Goal: Information Seeking & Learning: Stay updated

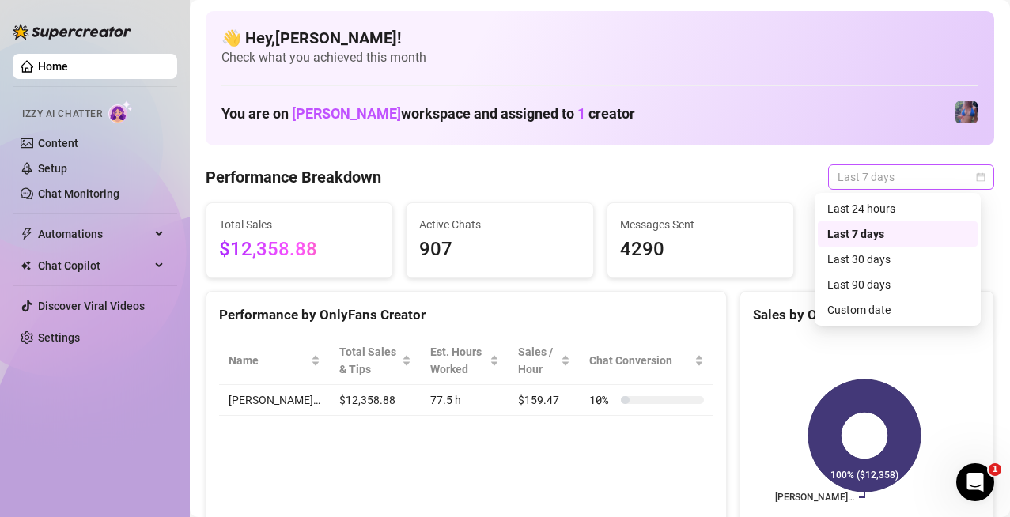
click at [927, 187] on span "Last 7 days" at bounding box center [910, 177] width 147 height 24
click at [875, 256] on div "Last 30 days" at bounding box center [897, 259] width 141 height 17
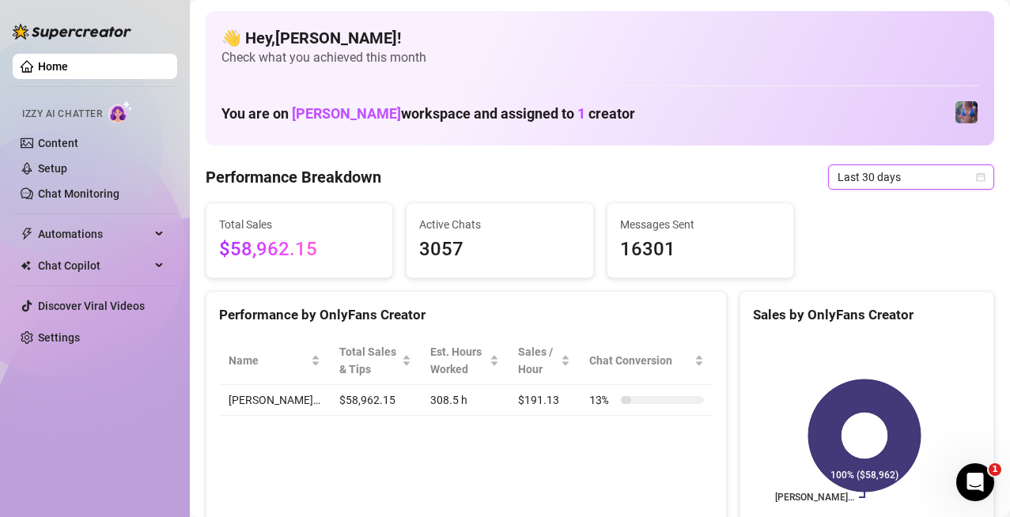
click at [892, 188] on span "Last 30 days" at bounding box center [910, 177] width 147 height 24
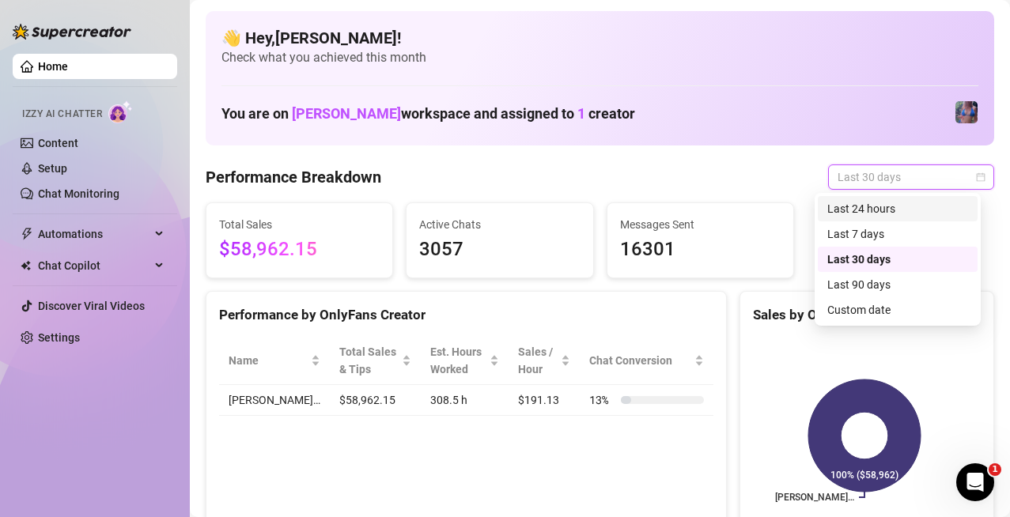
click at [891, 201] on div "Last 24 hours" at bounding box center [897, 208] width 141 height 17
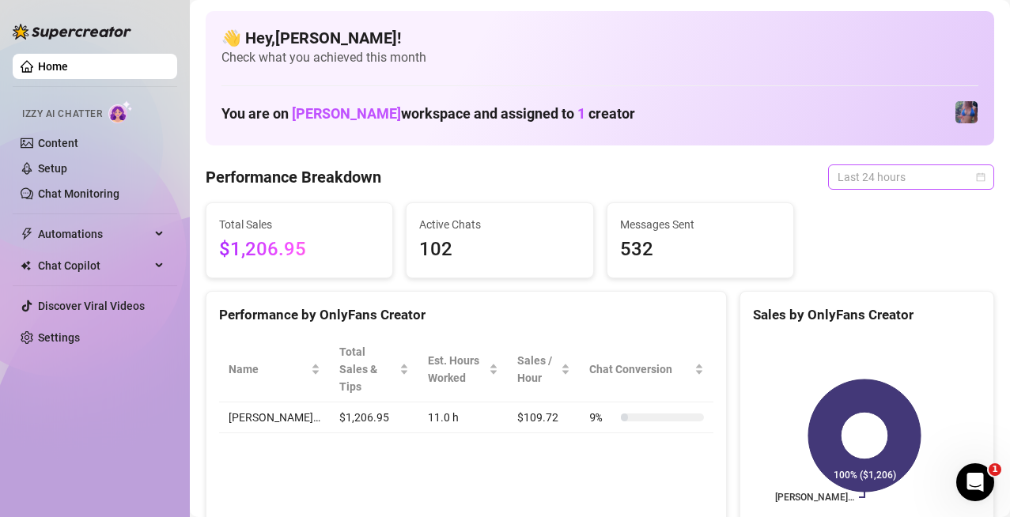
click at [908, 168] on span "Last 24 hours" at bounding box center [910, 177] width 147 height 24
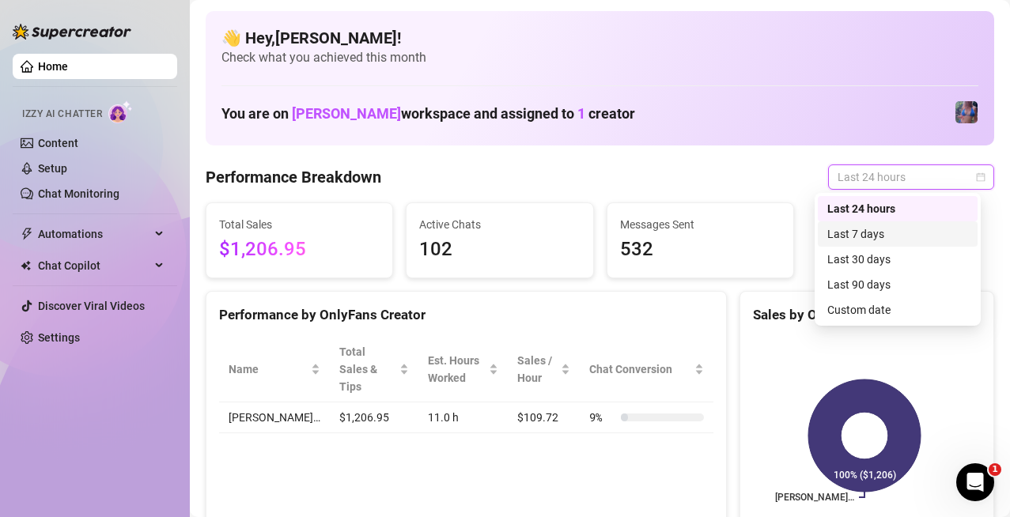
click at [903, 232] on div "Last 7 days" at bounding box center [897, 233] width 141 height 17
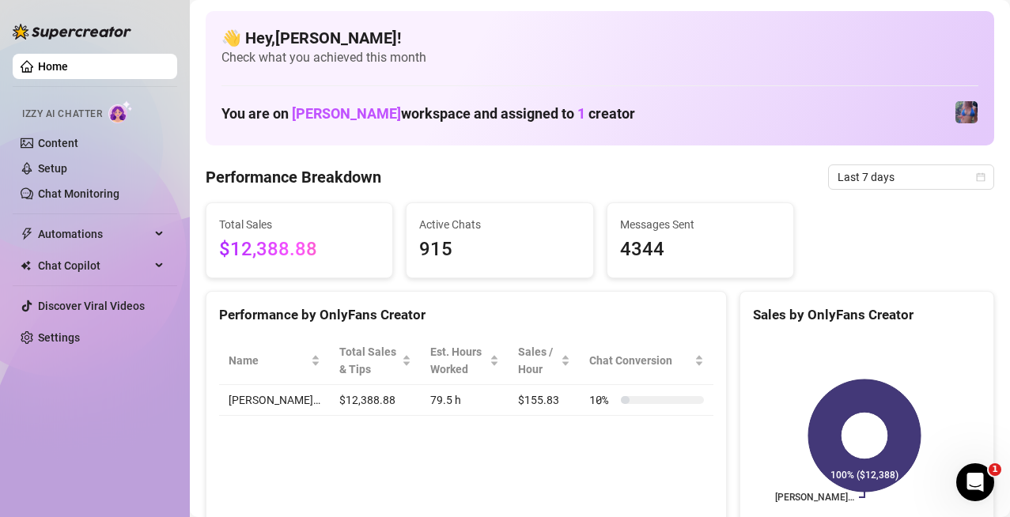
click at [903, 232] on div "Total Sales $12,388.88 Active Chats 915 Messages Sent 4344" at bounding box center [599, 240] width 801 height 76
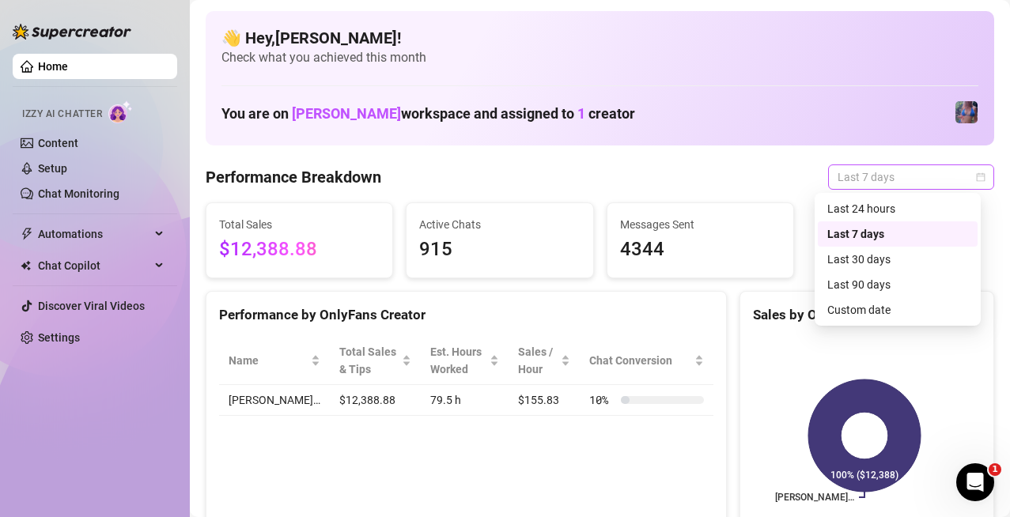
click at [932, 189] on div "Last 7 days" at bounding box center [911, 176] width 166 height 25
click at [899, 198] on div "Last 24 hours" at bounding box center [898, 208] width 160 height 25
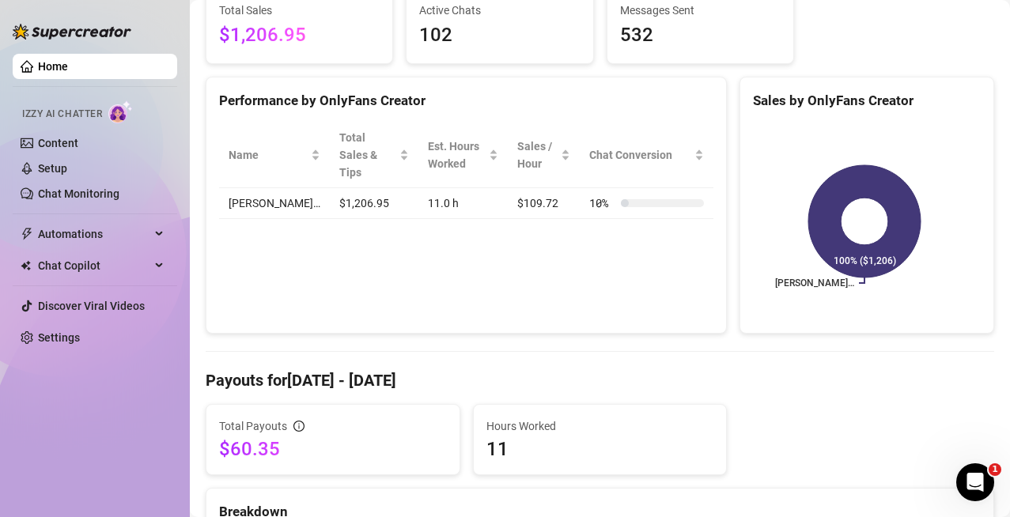
scroll to position [93, 0]
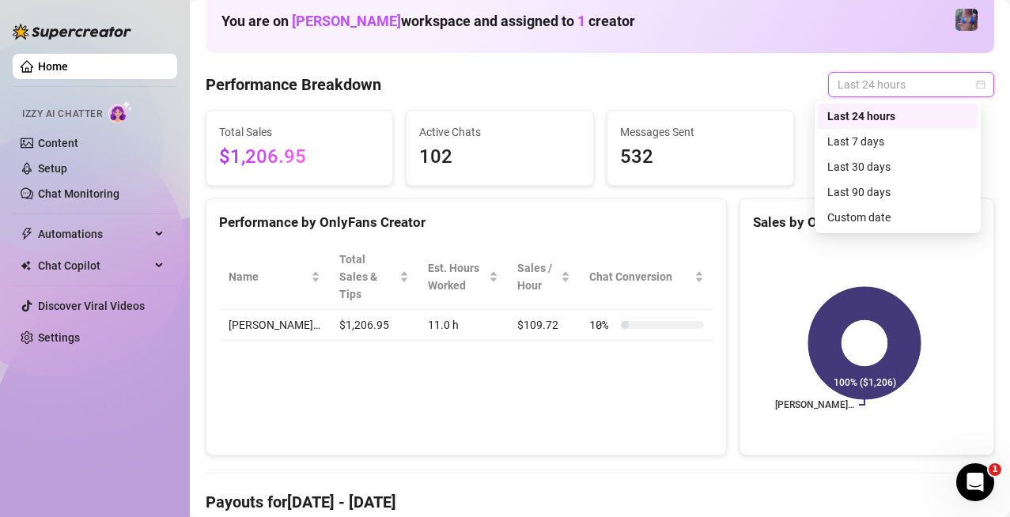
click at [961, 86] on span "Last 24 hours" at bounding box center [910, 85] width 147 height 24
click at [890, 132] on div "Last 7 days" at bounding box center [898, 141] width 160 height 25
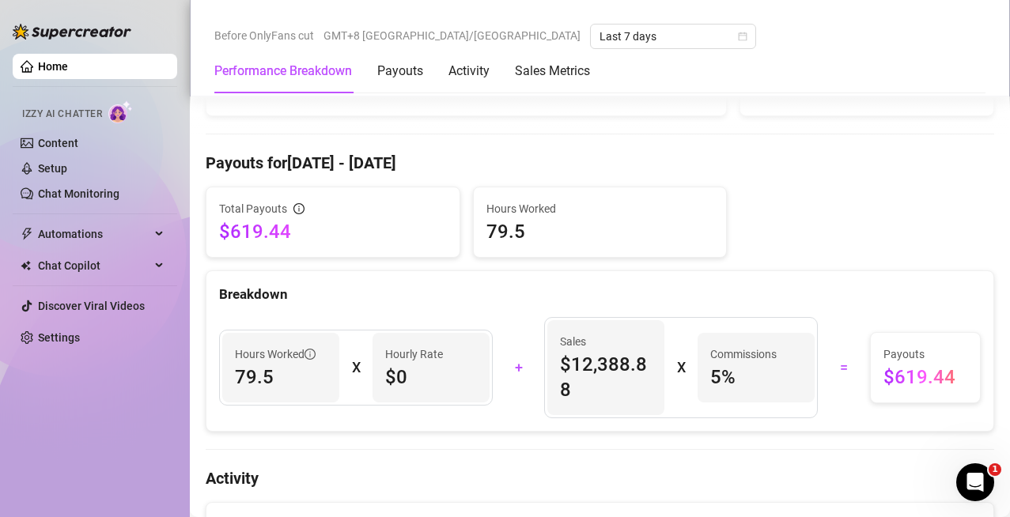
scroll to position [650, 0]
